Goal: Transaction & Acquisition: Purchase product/service

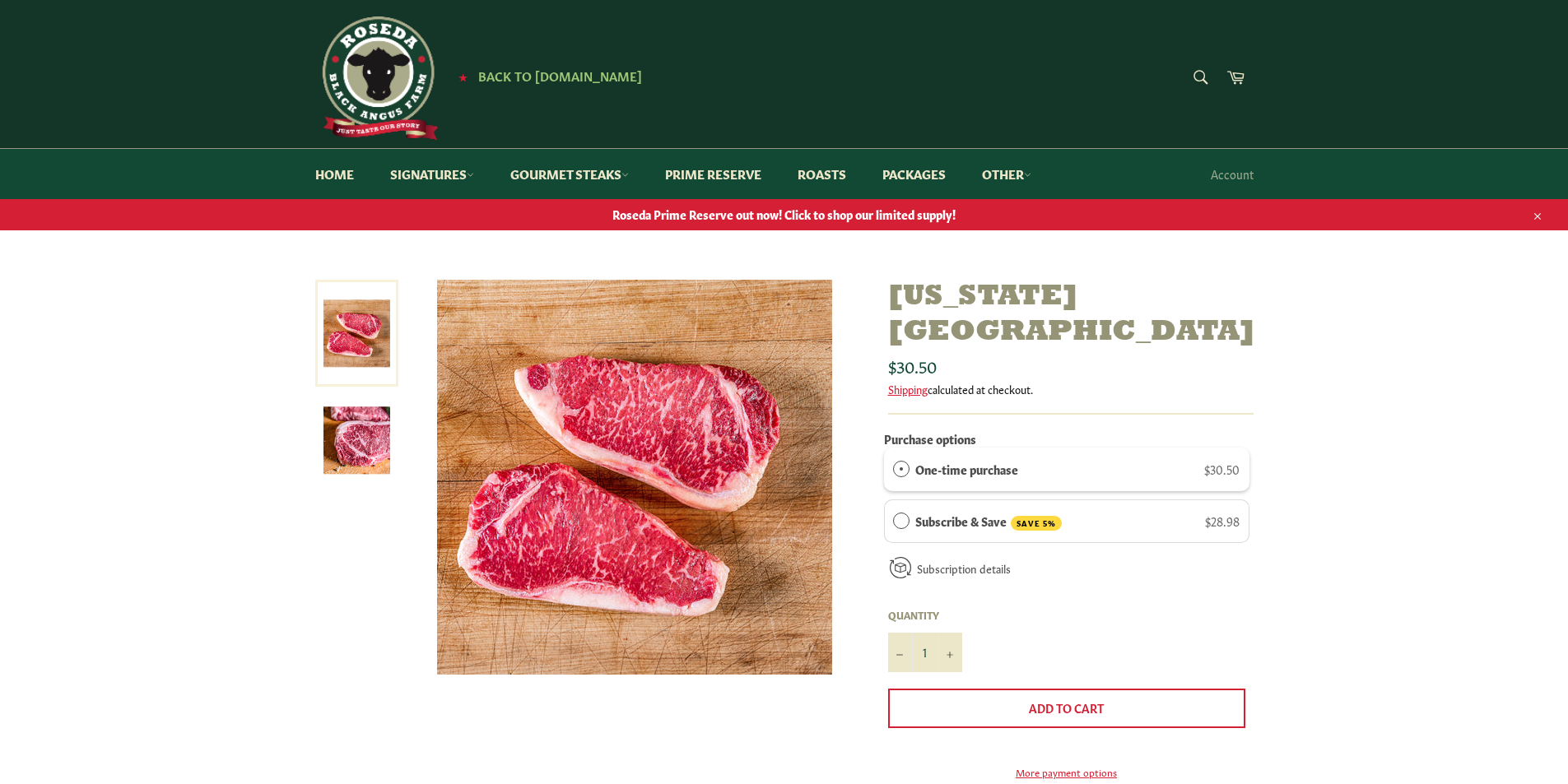
scroll to position [82, 0]
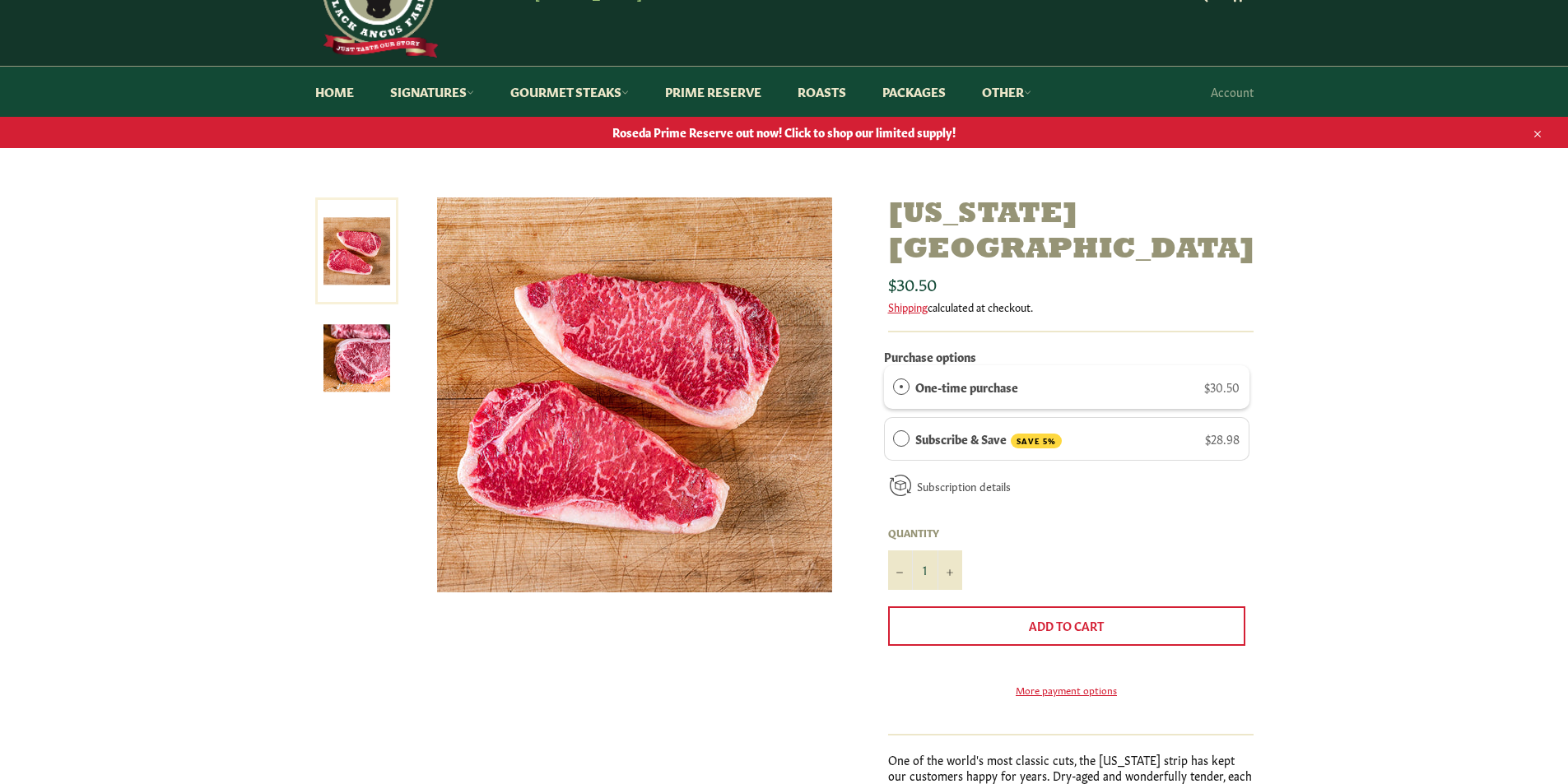
click at [339, 356] on img at bounding box center [356, 358] width 67 height 67
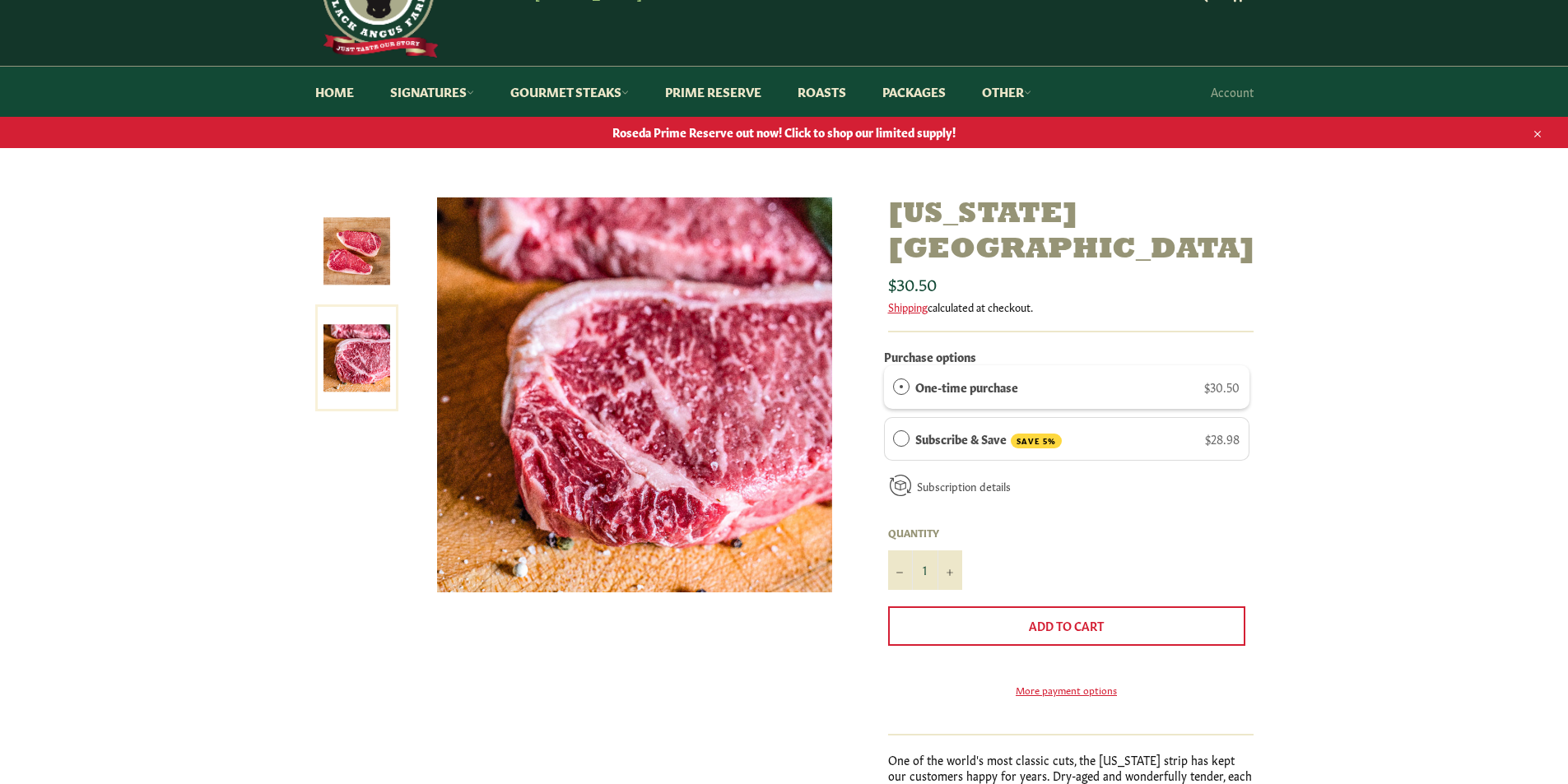
click at [337, 245] on img at bounding box center [356, 250] width 67 height 67
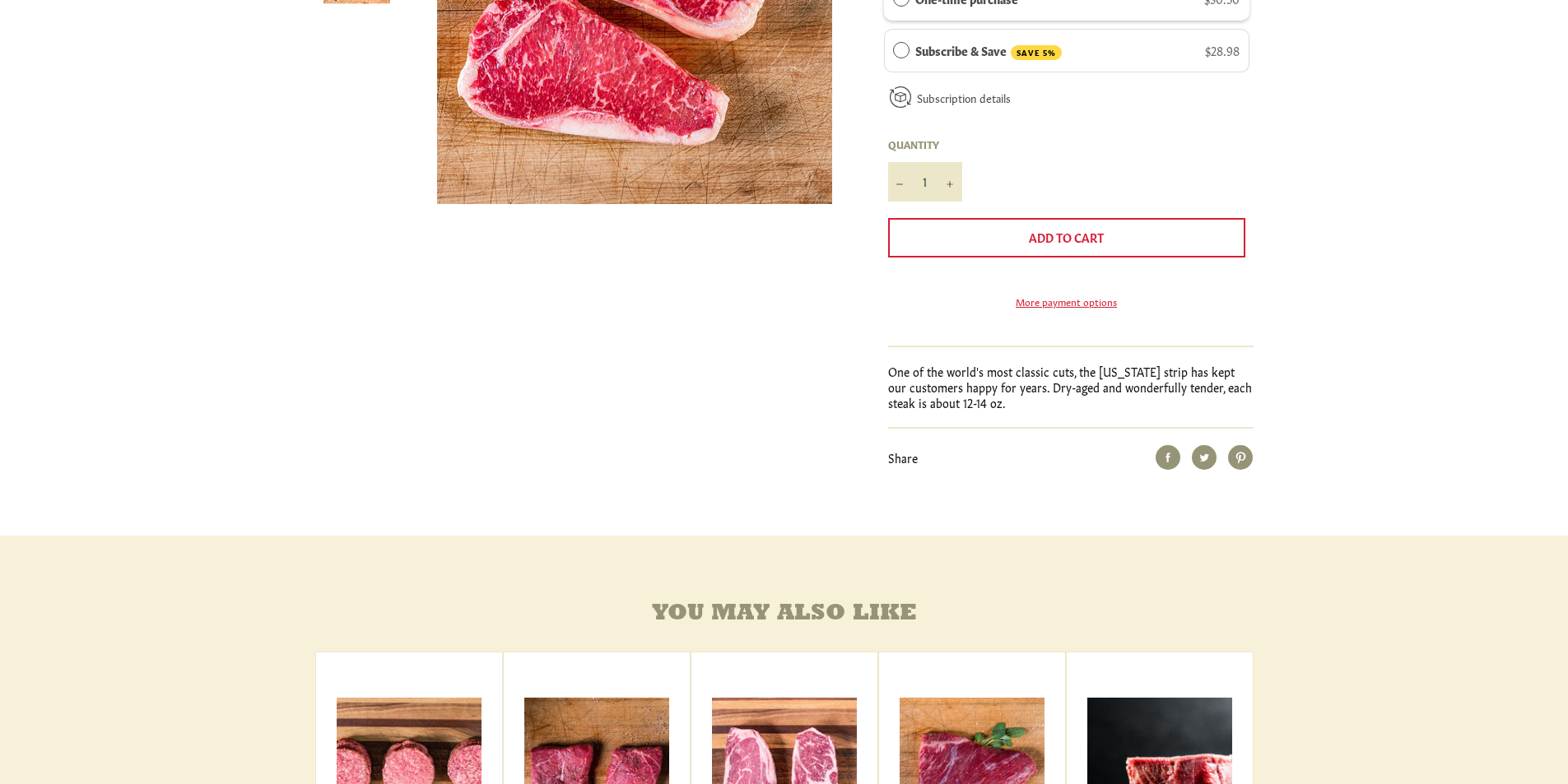
scroll to position [0, 0]
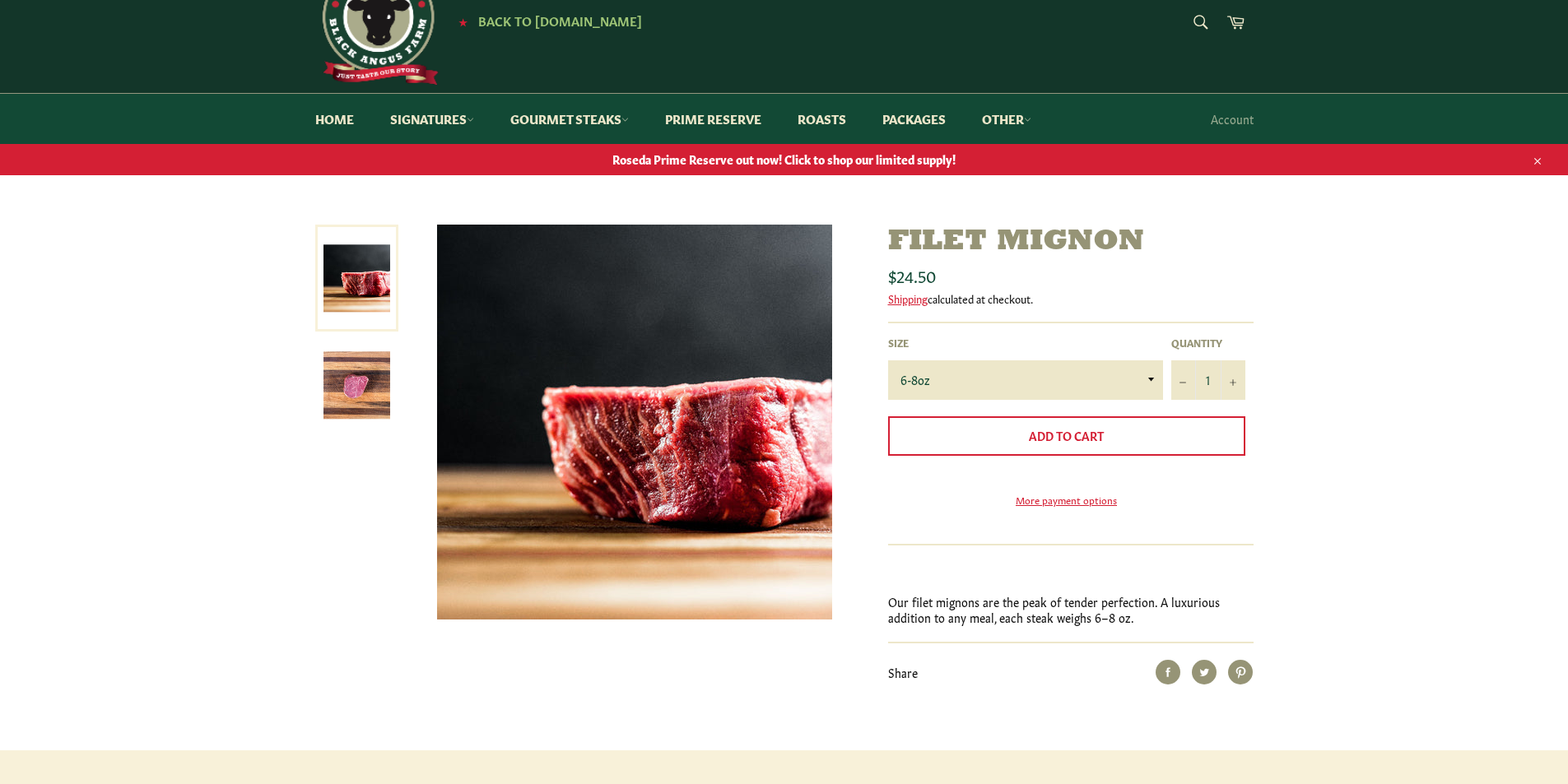
scroll to position [165, 0]
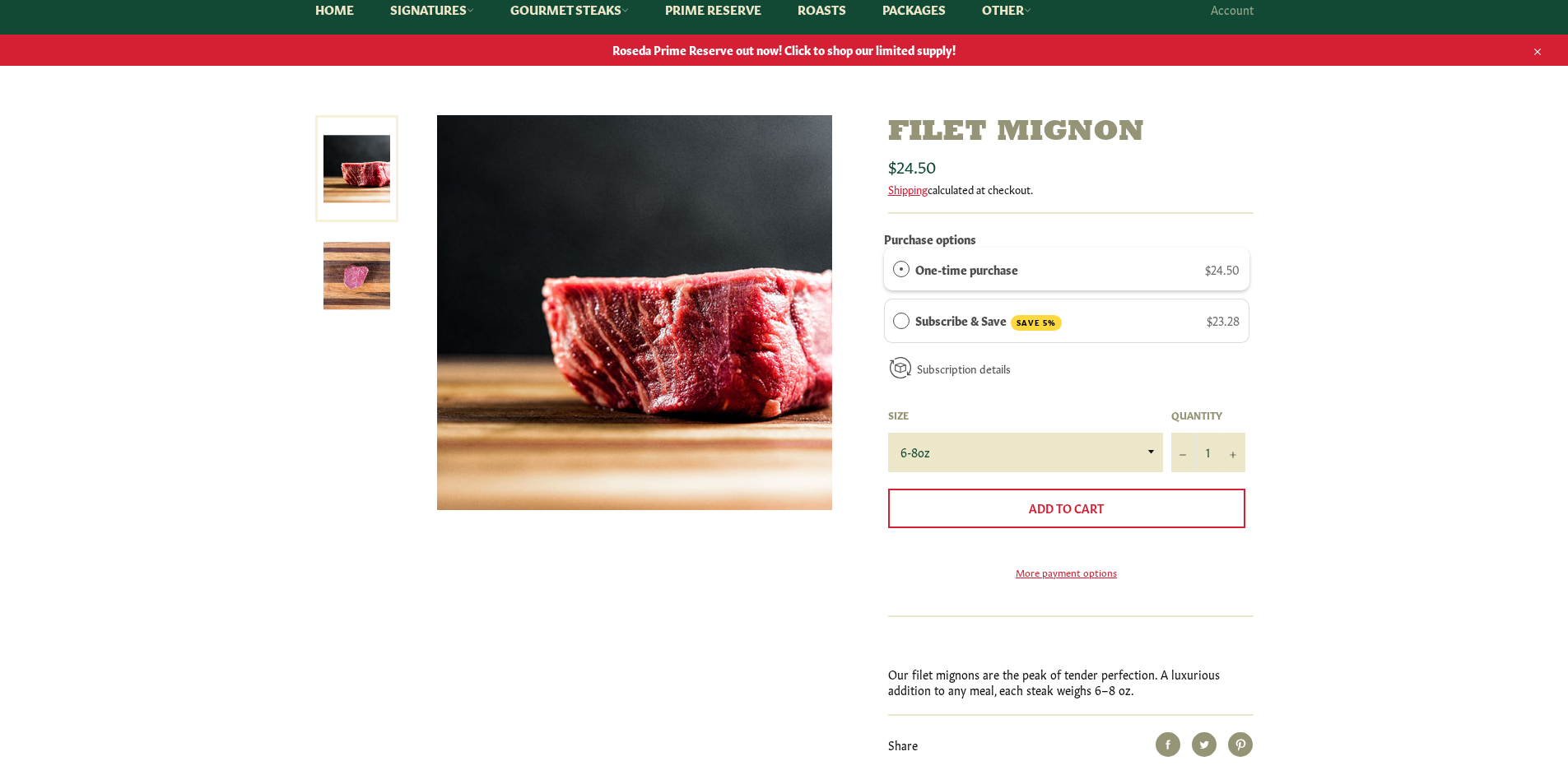
click at [375, 282] on img at bounding box center [356, 275] width 67 height 67
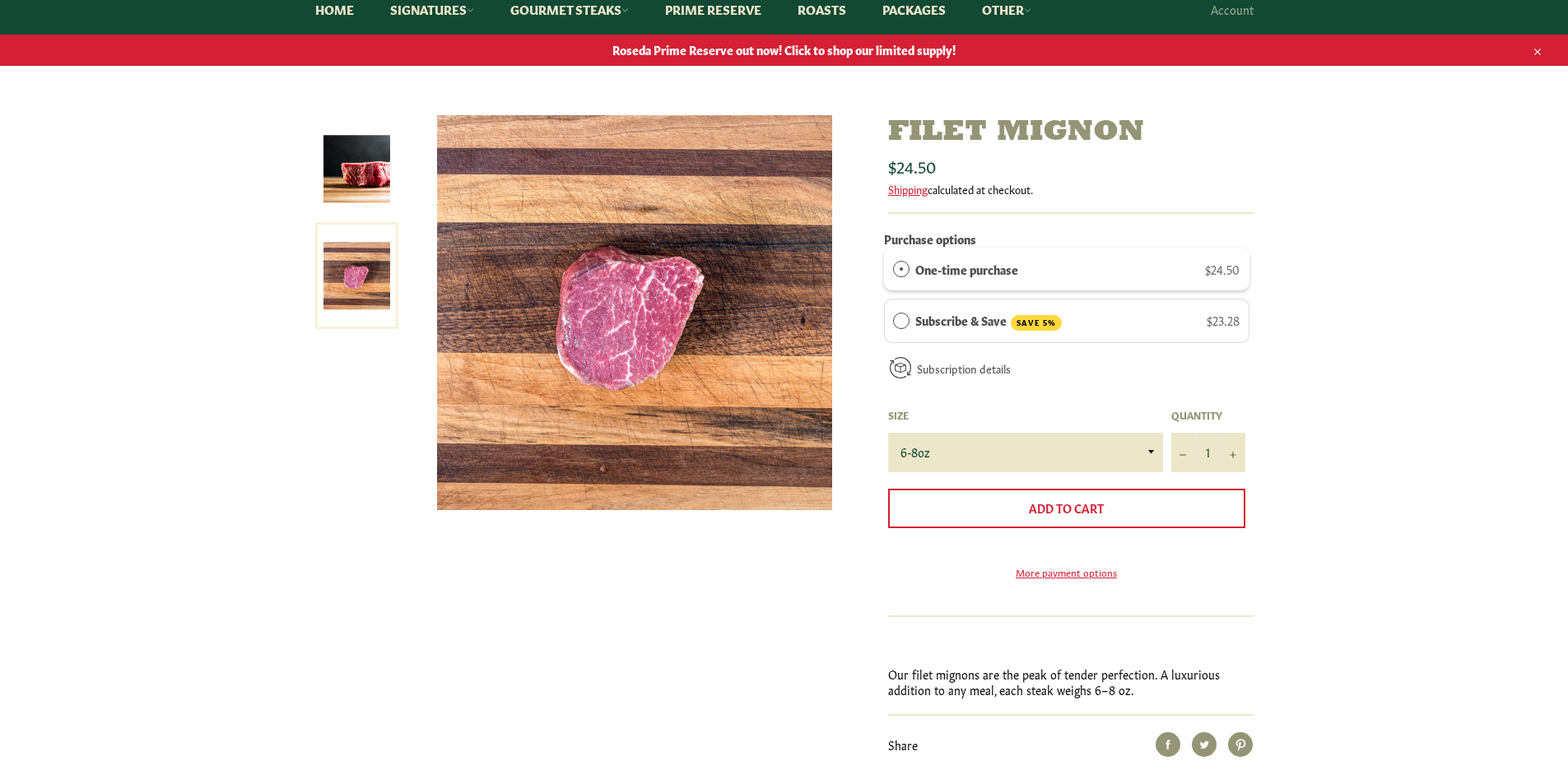
click at [350, 172] on img at bounding box center [356, 169] width 67 height 67
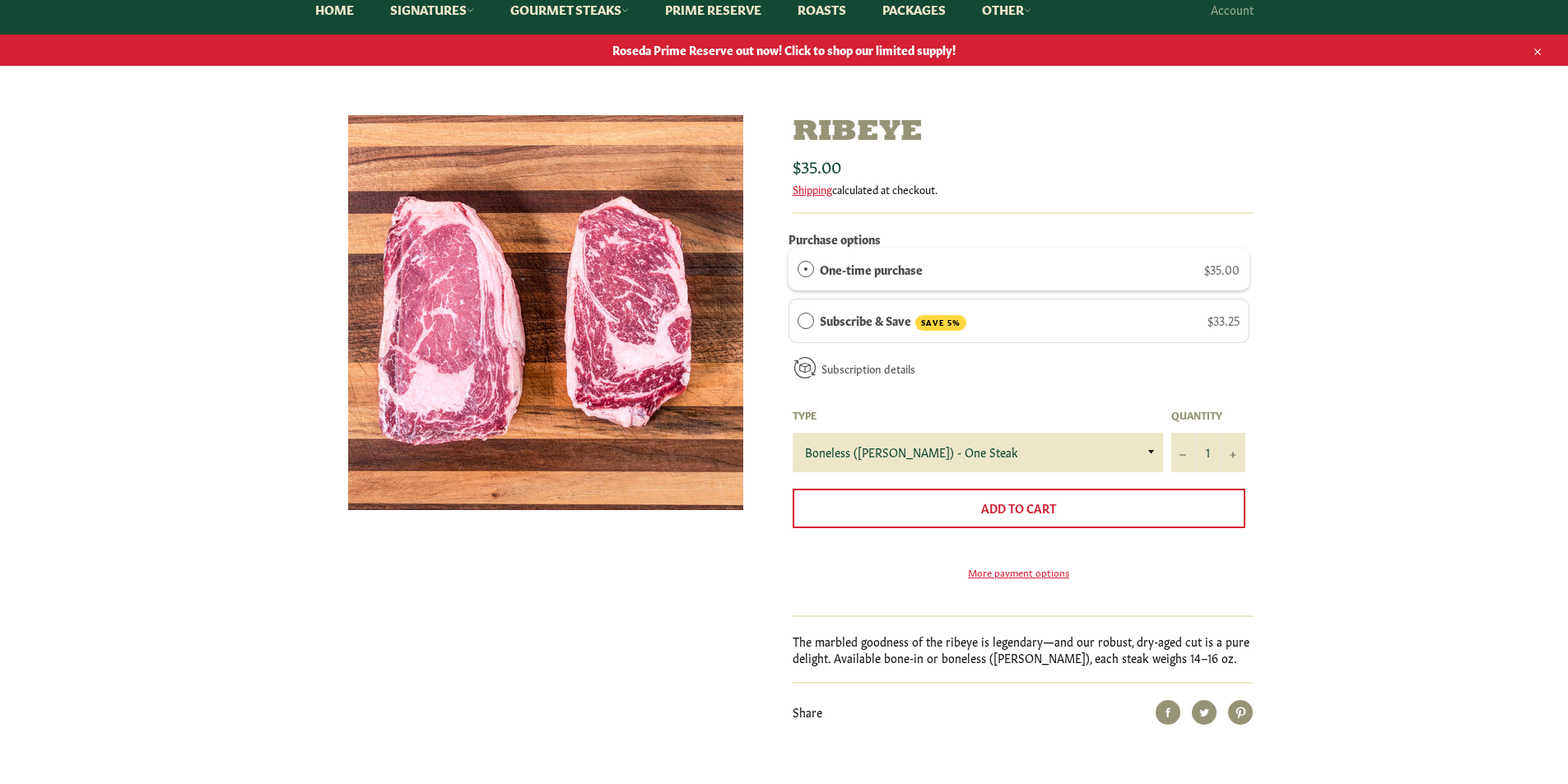
scroll to position [246, 0]
